Goal: Task Accomplishment & Management: Manage account settings

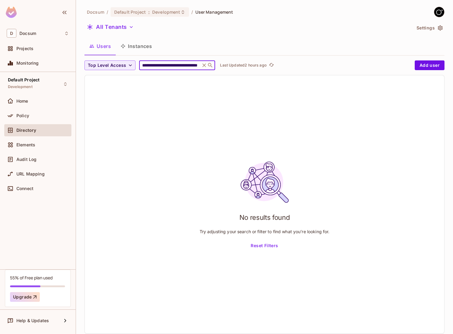
click at [153, 122] on div "No results found Try adjusting your search or filter to find what you’re lookin…" at bounding box center [264, 204] width 359 height 258
click at [128, 29] on icon "button" at bounding box center [131, 27] width 6 height 6
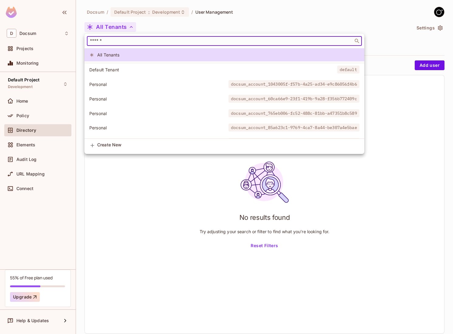
click at [142, 43] on input "text" at bounding box center [220, 41] width 263 height 6
paste input "**********"
type input "**********"
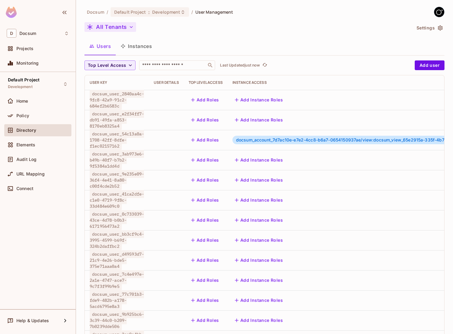
click at [119, 28] on button "All Tenants" at bounding box center [110, 27] width 52 height 10
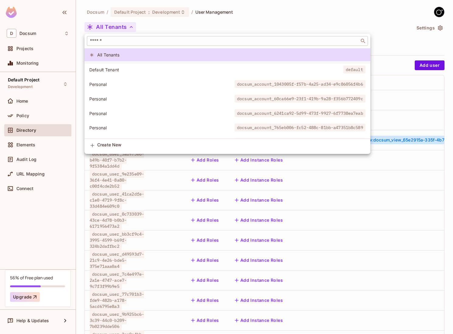
click at [119, 42] on input "text" at bounding box center [223, 41] width 269 height 6
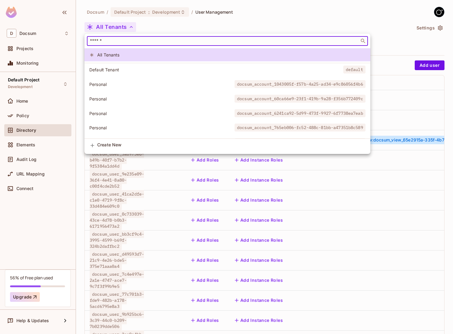
paste input "**********"
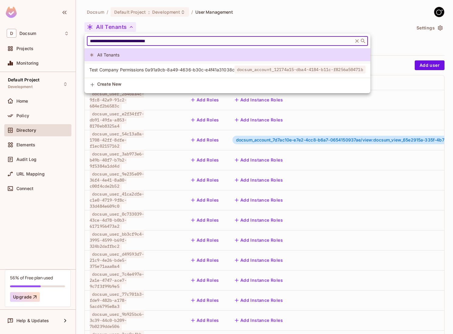
type input "**********"
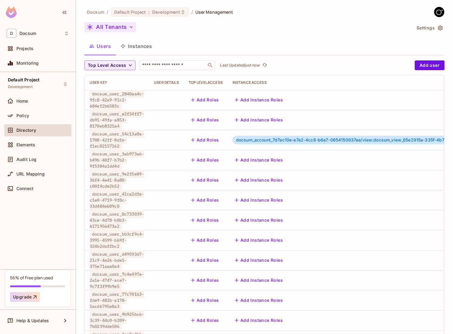
click at [115, 28] on button "All Tenants" at bounding box center [110, 27] width 52 height 10
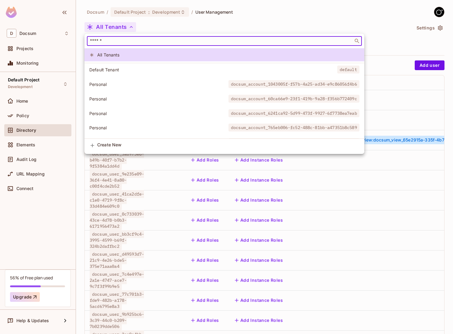
click at [112, 38] on div "​" at bounding box center [224, 41] width 275 height 10
paste input "**********"
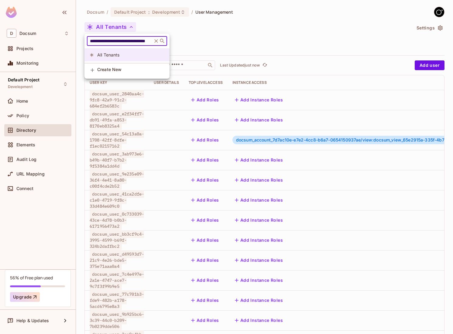
type input "**********"
click at [272, 28] on div at bounding box center [226, 167] width 453 height 334
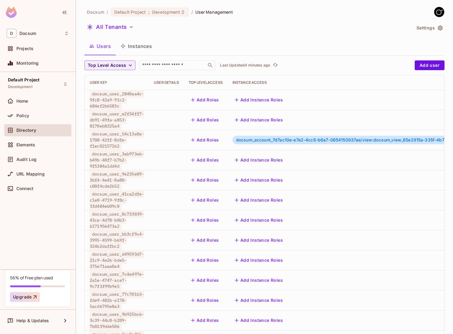
click at [440, 29] on icon "button" at bounding box center [440, 28] width 5 height 5
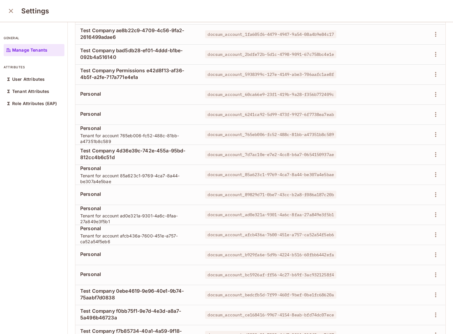
scroll to position [238, 0]
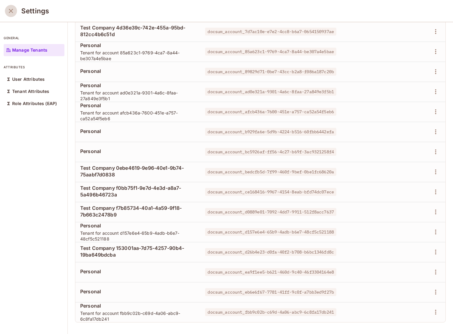
click at [14, 15] on button "close" at bounding box center [11, 11] width 12 height 12
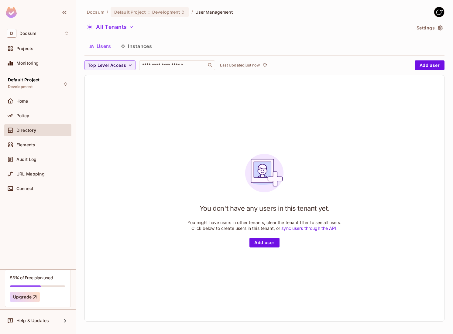
click at [444, 28] on button "Settings" at bounding box center [429, 28] width 30 height 10
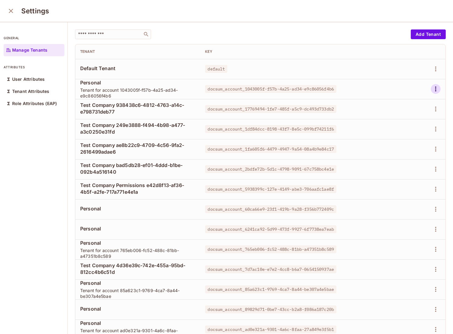
click at [434, 88] on icon "button" at bounding box center [435, 88] width 7 height 7
click at [408, 133] on span "Delete Tenant" at bounding box center [414, 130] width 32 height 10
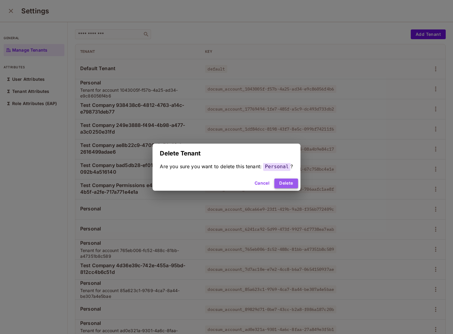
click at [286, 185] on button "Delete" at bounding box center [285, 184] width 23 height 10
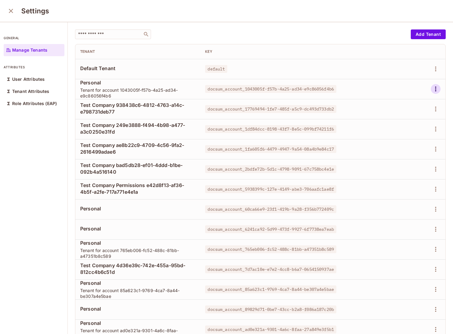
click at [435, 89] on icon "button" at bounding box center [435, 89] width 1 height 5
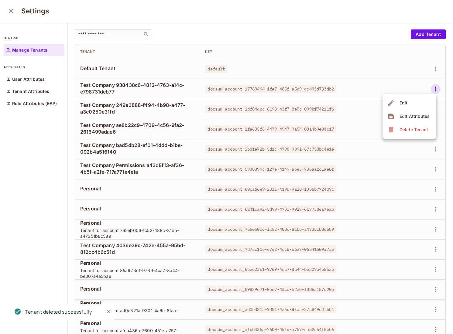
click at [412, 126] on span "Delete Tenant" at bounding box center [414, 130] width 32 height 10
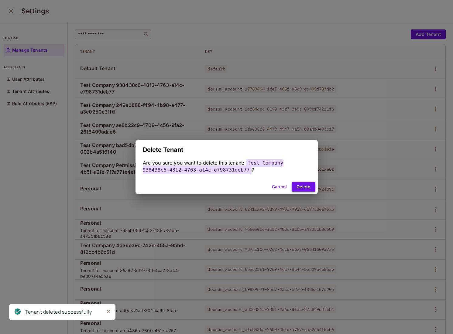
click at [311, 185] on button "Delete" at bounding box center [303, 187] width 23 height 10
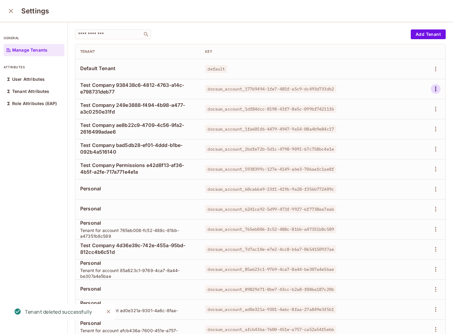
click at [438, 87] on icon "button" at bounding box center [435, 88] width 7 height 7
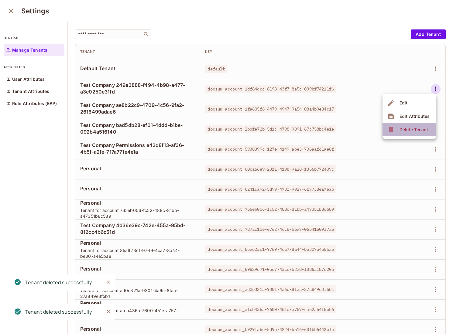
click at [407, 128] on div "Delete Tenant" at bounding box center [414, 130] width 29 height 6
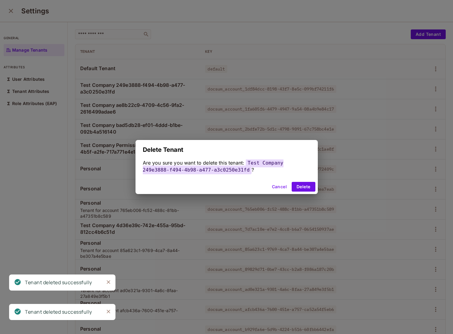
drag, startPoint x: 310, startPoint y: 188, endPoint x: 320, endPoint y: 184, distance: 11.1
click at [311, 188] on button "Delete" at bounding box center [303, 187] width 23 height 10
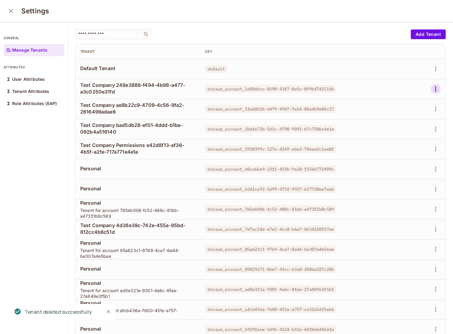
click at [438, 91] on icon "button" at bounding box center [435, 88] width 7 height 7
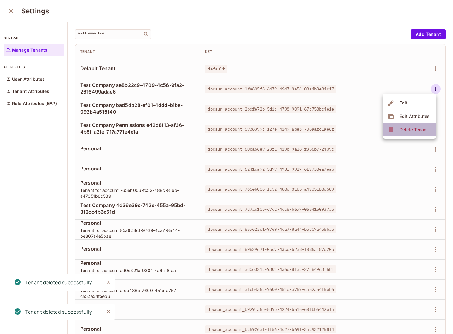
click at [404, 133] on span "Delete Tenant" at bounding box center [414, 130] width 32 height 10
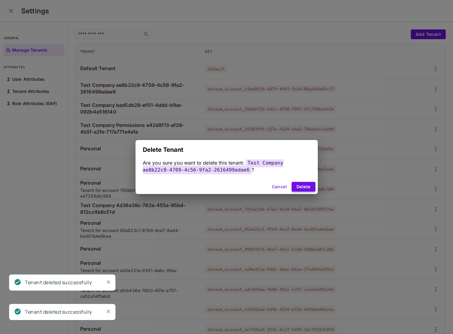
click at [304, 187] on button "Delete" at bounding box center [303, 187] width 23 height 10
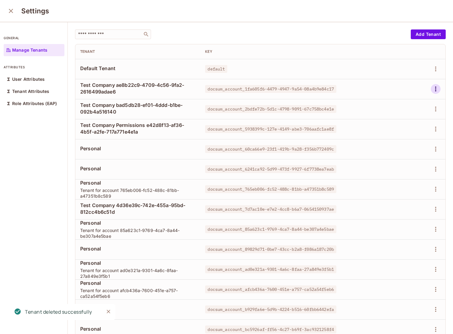
click at [436, 89] on icon "button" at bounding box center [435, 89] width 1 height 5
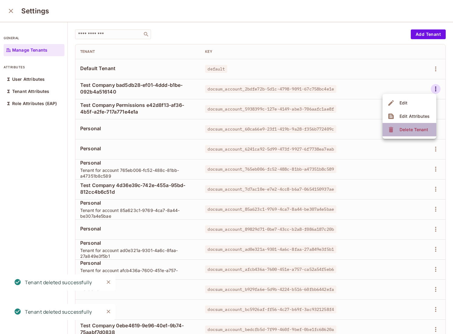
click at [408, 130] on div "Delete Tenant" at bounding box center [414, 130] width 29 height 6
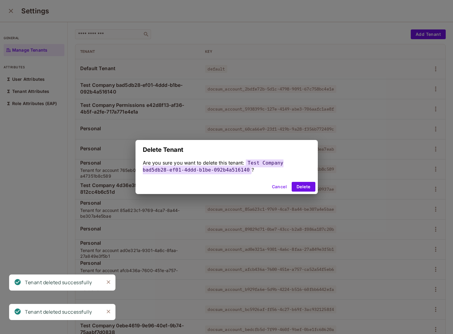
click at [307, 193] on div "Cancel Delete" at bounding box center [227, 187] width 182 height 15
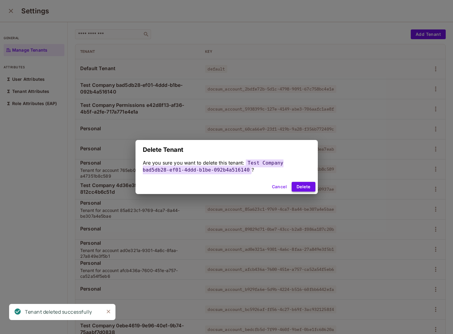
click at [307, 190] on button "Delete" at bounding box center [303, 187] width 23 height 10
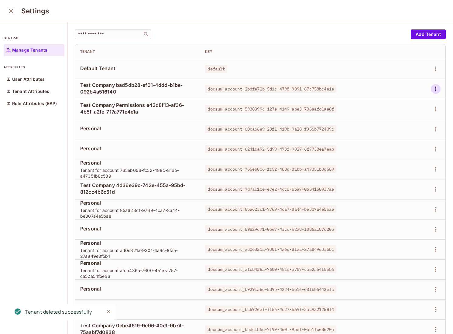
click at [434, 93] on button "button" at bounding box center [436, 89] width 10 height 10
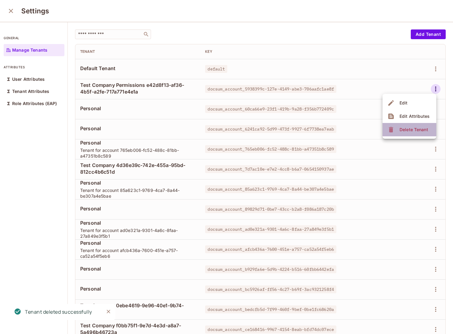
click at [412, 129] on div "Delete Tenant" at bounding box center [414, 130] width 29 height 6
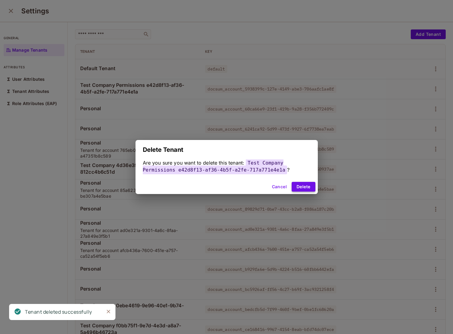
click at [304, 190] on button "Delete" at bounding box center [303, 187] width 23 height 10
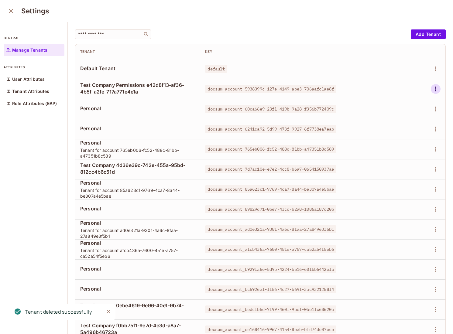
click at [436, 88] on icon "button" at bounding box center [435, 88] width 7 height 7
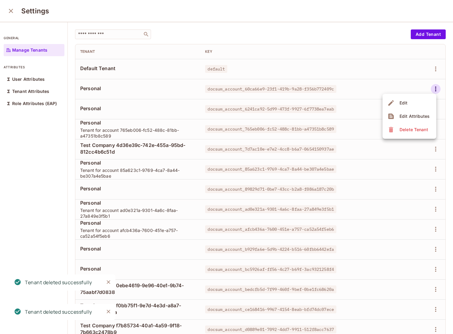
click at [398, 127] on span "Delete Tenant" at bounding box center [414, 130] width 32 height 10
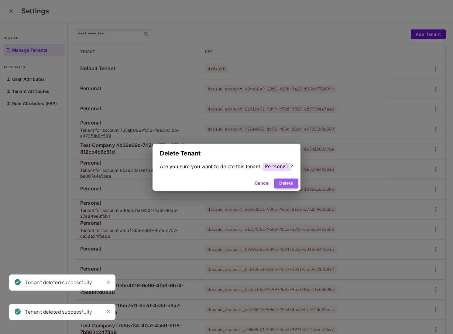
click at [294, 181] on button "Delete" at bounding box center [285, 184] width 23 height 10
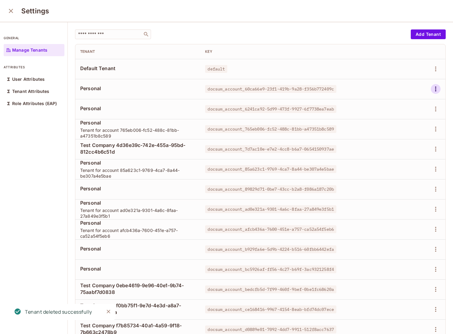
click at [438, 90] on icon "button" at bounding box center [435, 88] width 7 height 7
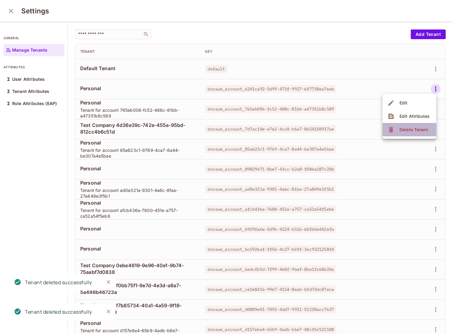
click at [405, 128] on div "Delete Tenant" at bounding box center [414, 130] width 29 height 6
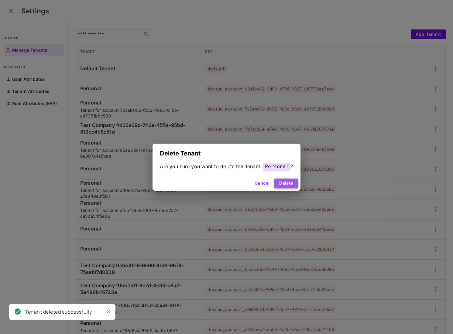
click at [287, 181] on button "Delete" at bounding box center [285, 184] width 23 height 10
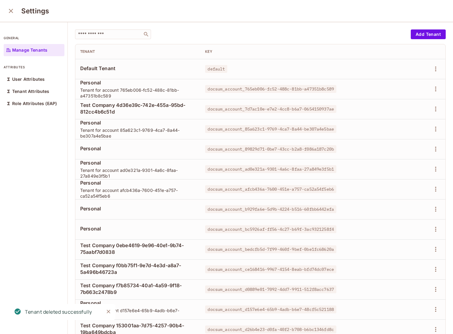
click at [435, 82] on td at bounding box center [419, 89] width 52 height 20
click at [433, 91] on icon "button" at bounding box center [435, 88] width 7 height 7
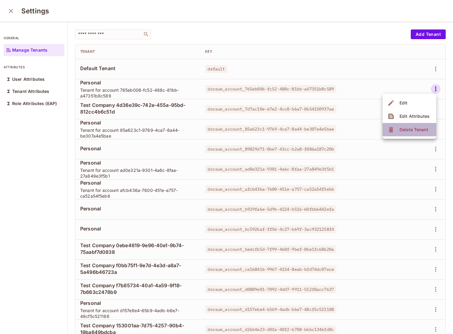
click at [414, 131] on div "Delete Tenant" at bounding box center [414, 130] width 29 height 6
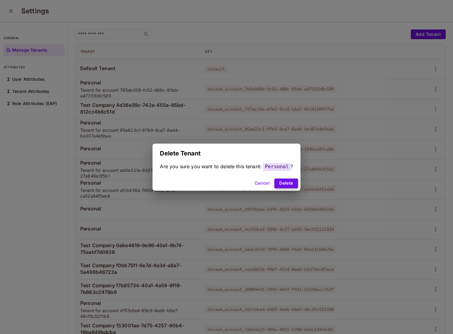
click at [286, 185] on button "Delete" at bounding box center [285, 184] width 23 height 10
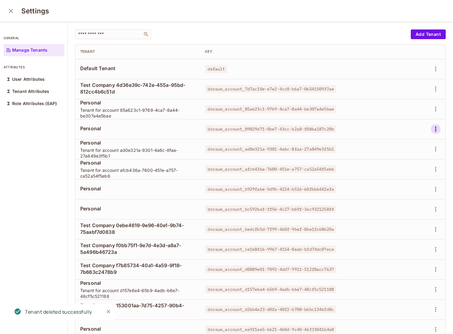
click at [436, 128] on icon "button" at bounding box center [435, 128] width 7 height 7
click at [414, 167] on div "Delete Tenant" at bounding box center [414, 170] width 29 height 6
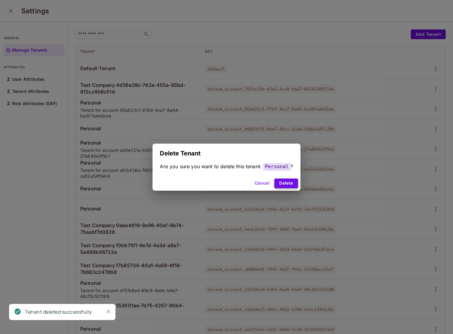
click at [283, 183] on button "Delete" at bounding box center [285, 184] width 23 height 10
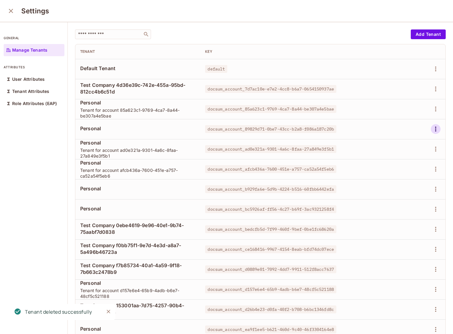
click at [434, 129] on icon "button" at bounding box center [435, 128] width 7 height 7
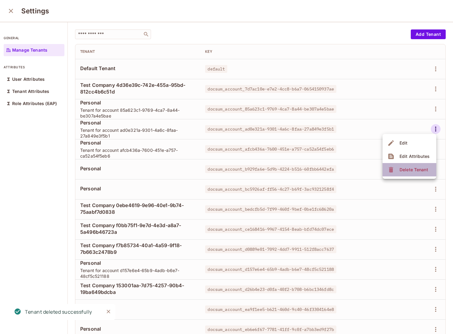
click at [410, 164] on li "Delete Tenant" at bounding box center [410, 169] width 54 height 13
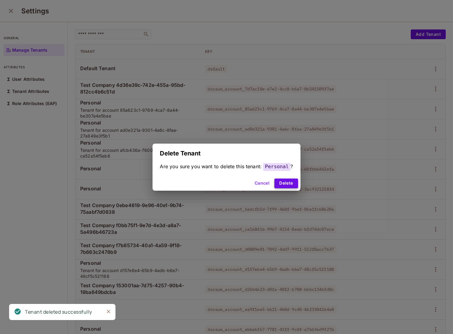
click at [286, 184] on button "Delete" at bounding box center [285, 184] width 23 height 10
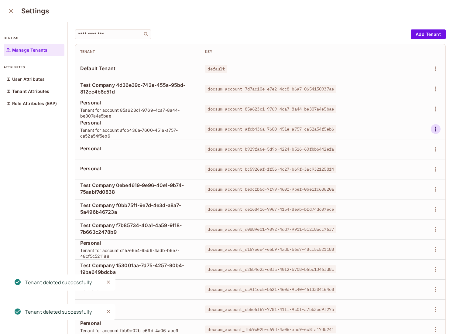
click at [434, 130] on icon "button" at bounding box center [435, 128] width 7 height 7
drag, startPoint x: 414, startPoint y: 157, endPoint x: 411, endPoint y: 169, distance: 12.4
click at [411, 169] on ul "Edit Edit Attributes Delete Tenant" at bounding box center [410, 156] width 54 height 45
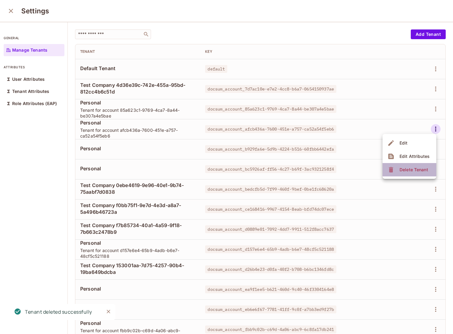
click at [411, 169] on div "Delete Tenant" at bounding box center [414, 170] width 29 height 6
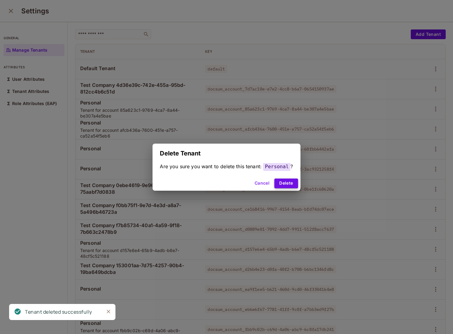
click at [284, 182] on button "Delete" at bounding box center [285, 184] width 23 height 10
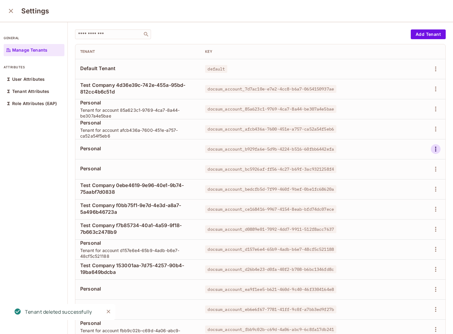
click at [437, 149] on icon "button" at bounding box center [435, 149] width 7 height 7
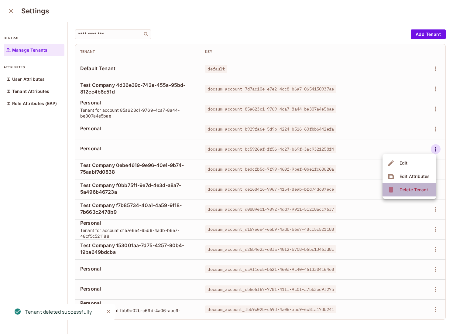
click at [411, 186] on span "Delete Tenant" at bounding box center [414, 190] width 32 height 10
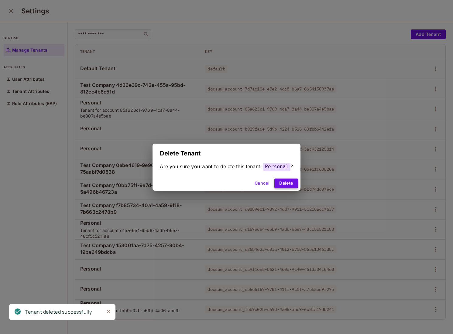
click at [291, 184] on button "Delete" at bounding box center [285, 184] width 23 height 10
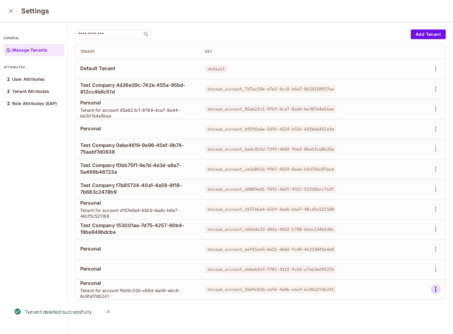
click at [436, 293] on icon "button" at bounding box center [435, 289] width 7 height 7
click at [407, 320] on div "Delete Tenant" at bounding box center [414, 320] width 29 height 6
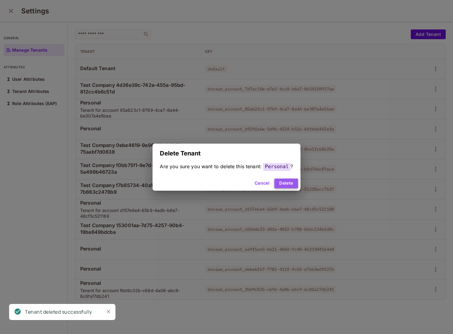
click at [285, 184] on button "Delete" at bounding box center [285, 184] width 23 height 10
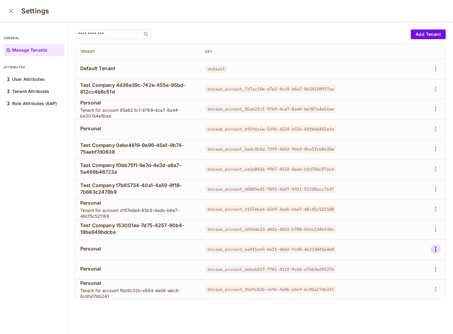
click at [436, 254] on button "button" at bounding box center [436, 250] width 10 height 10
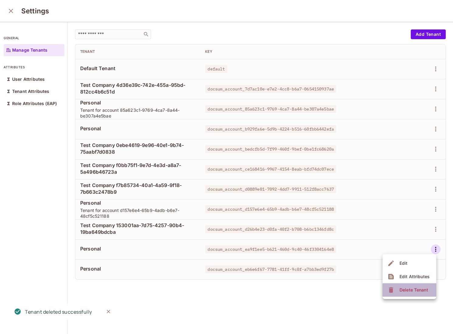
click at [413, 289] on div "Delete Tenant" at bounding box center [414, 290] width 29 height 6
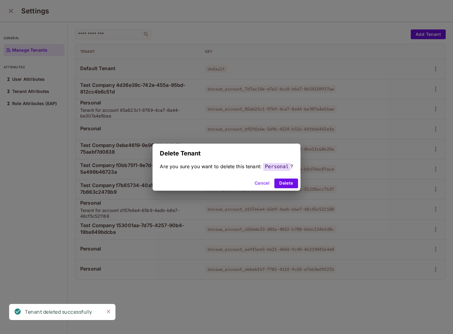
click at [293, 188] on div "Cancel Delete" at bounding box center [227, 183] width 148 height 15
click at [290, 184] on button "Delete" at bounding box center [285, 184] width 23 height 10
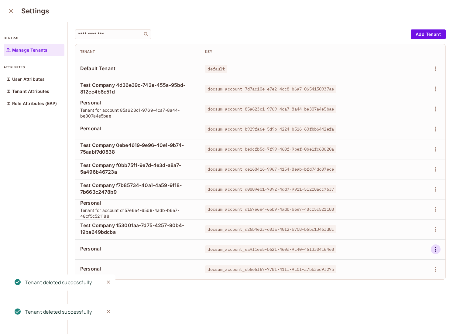
click at [434, 250] on icon "button" at bounding box center [435, 249] width 7 height 7
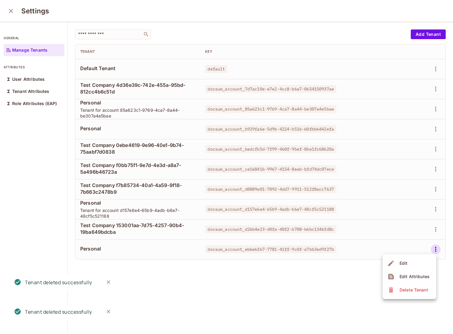
click at [409, 288] on div "Delete Tenant" at bounding box center [414, 290] width 29 height 6
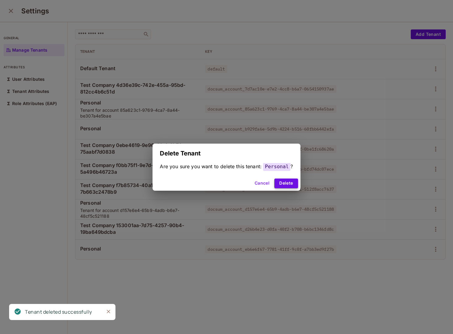
click at [284, 185] on button "Delete" at bounding box center [285, 184] width 23 height 10
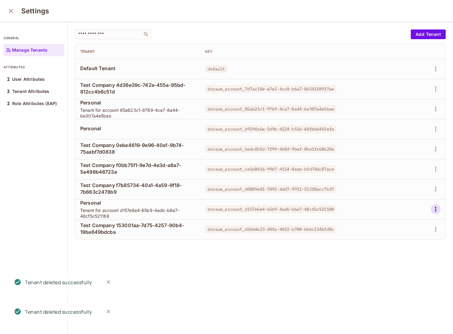
click at [437, 210] on icon "button" at bounding box center [435, 209] width 7 height 7
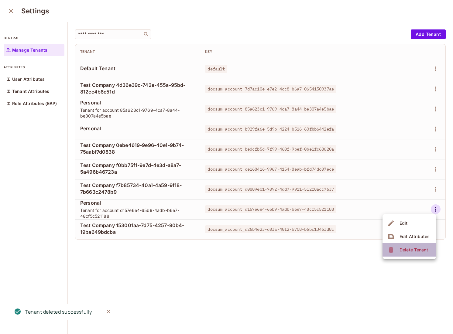
click at [418, 249] on div "Delete Tenant" at bounding box center [414, 250] width 29 height 6
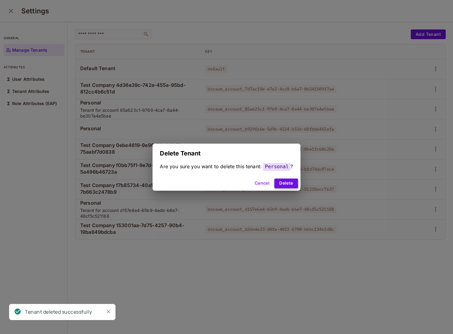
click at [283, 182] on button "Delete" at bounding box center [285, 184] width 23 height 10
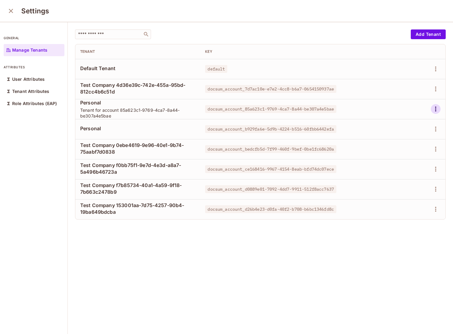
click at [436, 109] on icon "button" at bounding box center [435, 109] width 1 height 5
click at [414, 146] on span "Delete Tenant" at bounding box center [414, 150] width 32 height 10
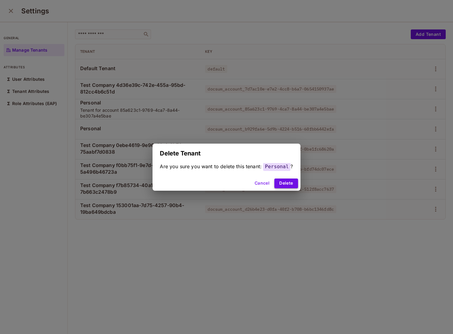
click at [281, 182] on button "Delete" at bounding box center [285, 184] width 23 height 10
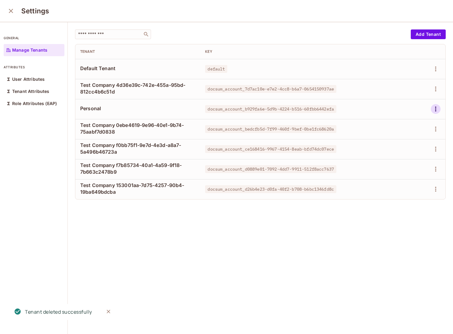
click at [434, 109] on icon "button" at bounding box center [435, 108] width 7 height 7
click at [400, 153] on span "Delete Tenant" at bounding box center [414, 150] width 32 height 10
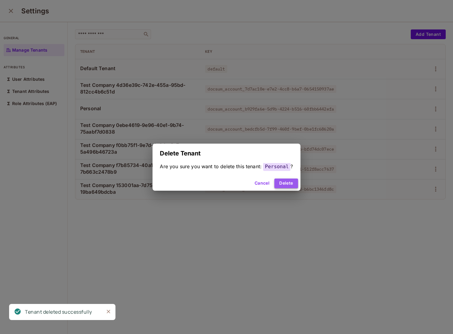
click at [280, 182] on button "Delete" at bounding box center [285, 184] width 23 height 10
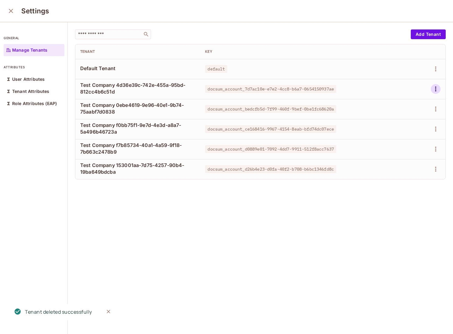
click at [438, 91] on icon "button" at bounding box center [435, 88] width 7 height 7
click at [417, 129] on div "Delete Tenant" at bounding box center [414, 130] width 29 height 6
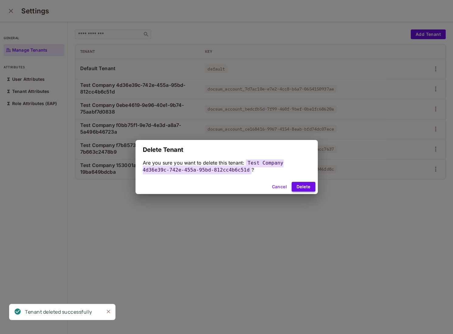
click at [305, 185] on button "Delete" at bounding box center [303, 187] width 23 height 10
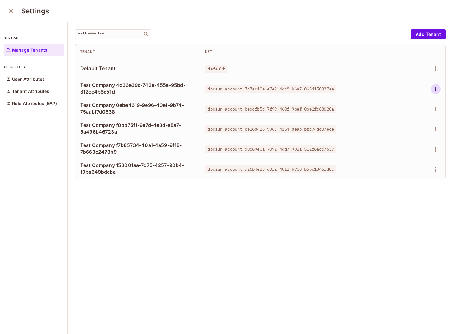
click at [438, 90] on icon "button" at bounding box center [435, 88] width 7 height 7
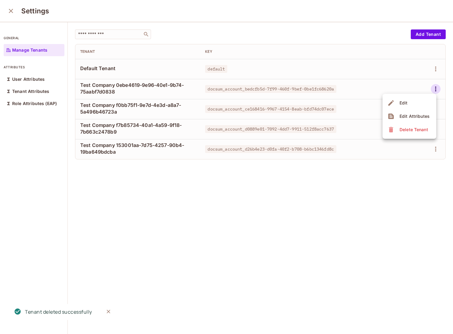
click at [409, 131] on div "Delete Tenant" at bounding box center [414, 130] width 29 height 6
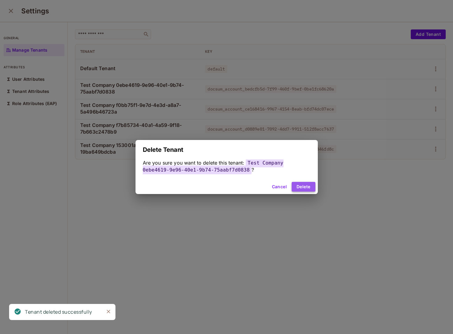
click at [304, 186] on button "Delete" at bounding box center [303, 187] width 23 height 10
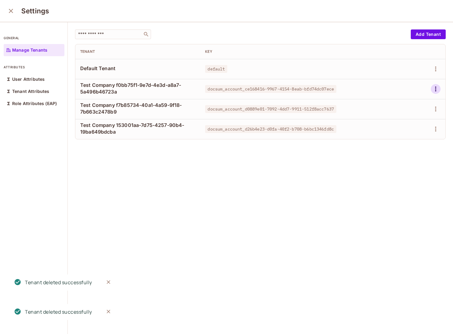
click at [436, 89] on icon "button" at bounding box center [435, 89] width 1 height 5
click at [411, 126] on span "Delete Tenant" at bounding box center [414, 130] width 32 height 10
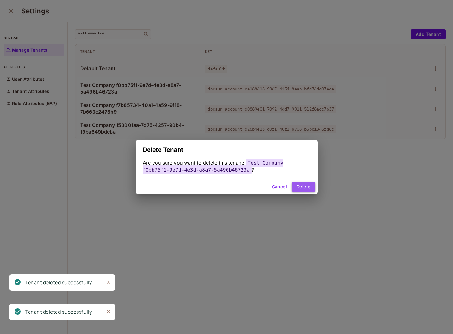
click at [306, 185] on button "Delete" at bounding box center [303, 187] width 23 height 10
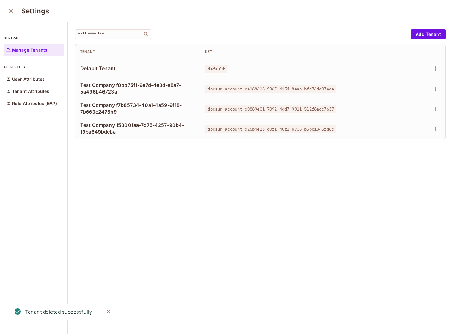
click at [431, 93] on div at bounding box center [419, 89] width 43 height 10
click at [439, 89] on icon "button" at bounding box center [435, 88] width 7 height 7
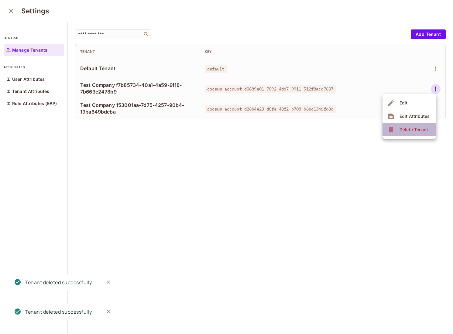
click at [410, 132] on div "Delete Tenant" at bounding box center [414, 130] width 29 height 6
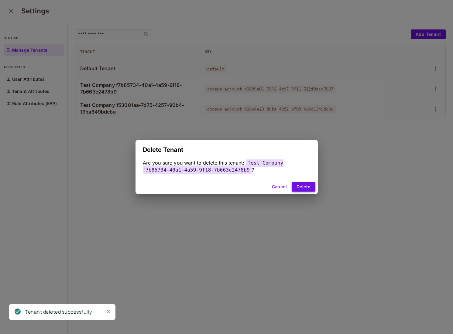
click at [310, 188] on button "Delete" at bounding box center [303, 187] width 23 height 10
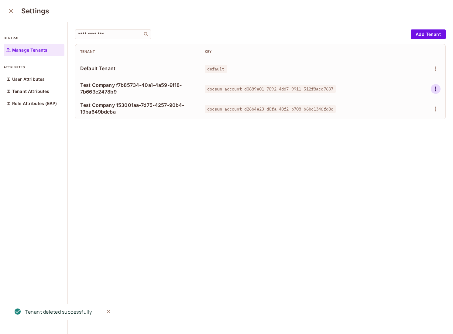
click at [438, 89] on icon "button" at bounding box center [435, 88] width 7 height 7
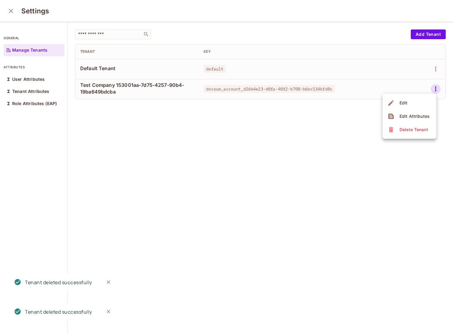
click at [414, 131] on div "Delete Tenant" at bounding box center [414, 130] width 29 height 6
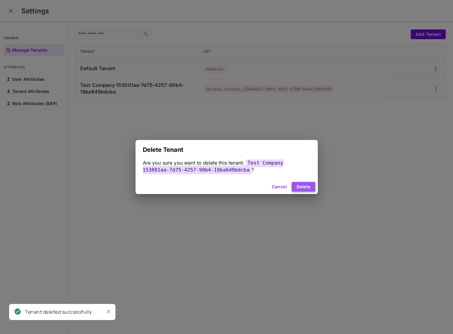
click at [294, 186] on button "Delete" at bounding box center [303, 187] width 23 height 10
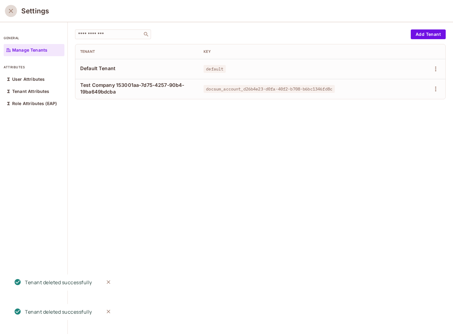
click at [12, 12] on icon "close" at bounding box center [10, 10] width 7 height 7
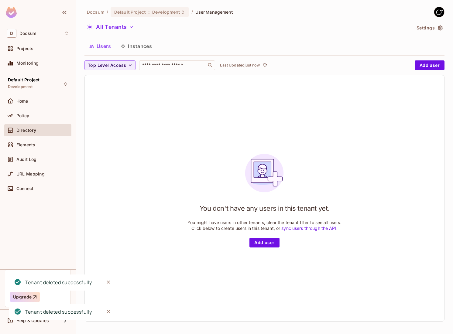
click at [139, 50] on button "Instances" at bounding box center [136, 46] width 41 height 15
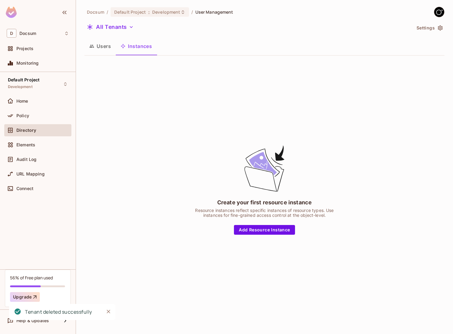
click at [139, 188] on div "Create your first resource instance Resource instances reflect specific instanc…" at bounding box center [264, 189] width 360 height 258
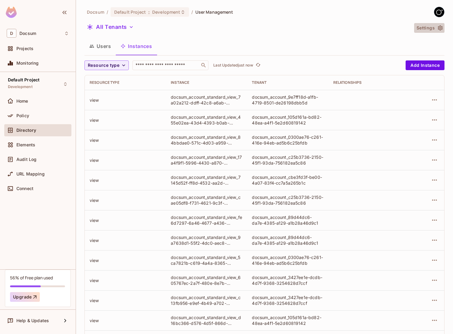
click at [444, 29] on button "Settings" at bounding box center [429, 28] width 30 height 10
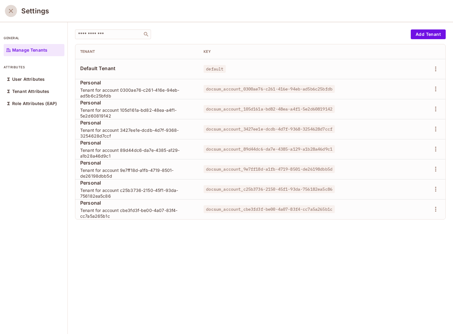
click at [12, 12] on icon "close" at bounding box center [11, 11] width 4 height 4
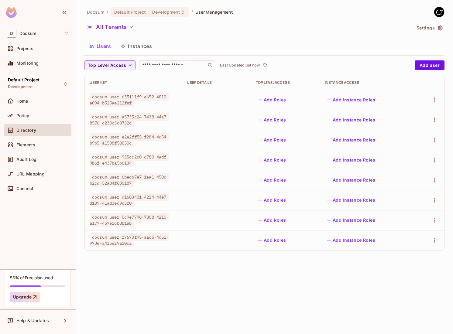
click at [144, 43] on button "Instances" at bounding box center [136, 46] width 41 height 15
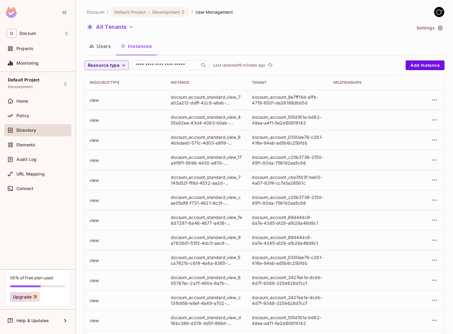
scroll to position [90, 0]
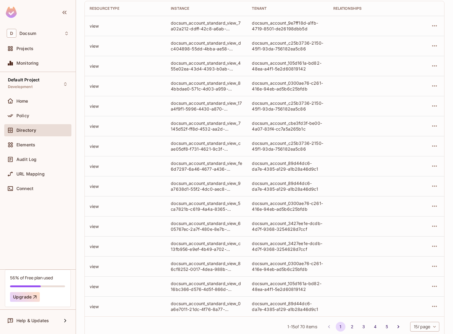
scroll to position [90, 0]
